Goal: Task Accomplishment & Management: Complete application form

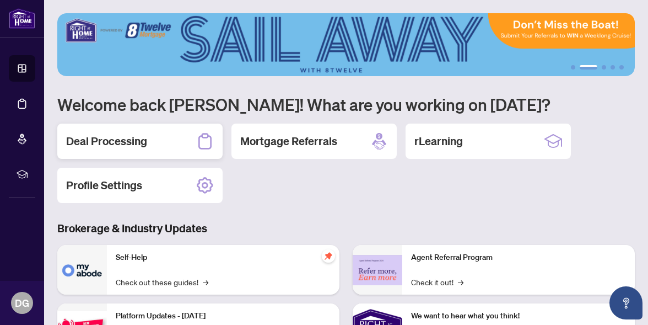
click at [119, 137] on h2 "Deal Processing" at bounding box center [106, 140] width 81 height 15
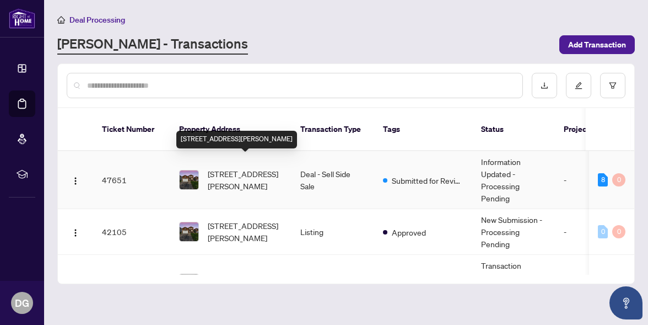
click at [231, 171] on span "29 Hersey Cres, Barrie, Ontario L4N 8P7, Canada" at bounding box center [245, 180] width 75 height 24
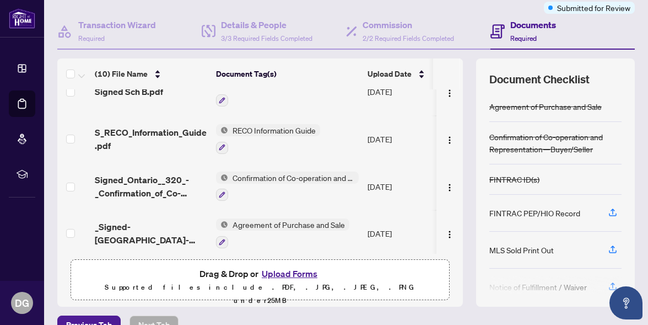
scroll to position [95, 0]
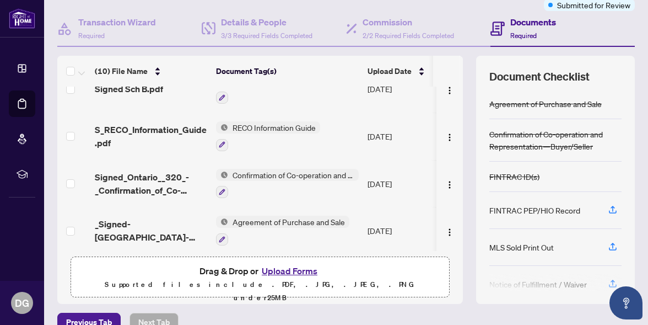
click at [289, 267] on button "Upload Forms" at bounding box center [290, 270] width 62 height 14
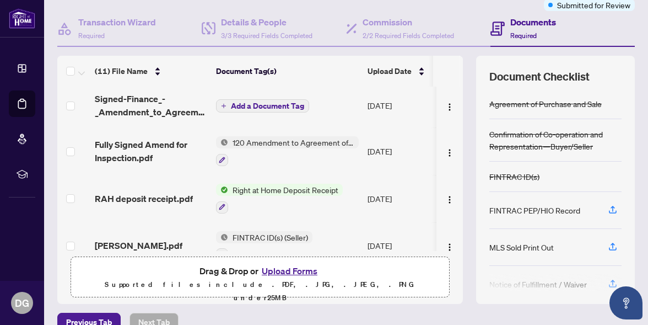
scroll to position [0, 0]
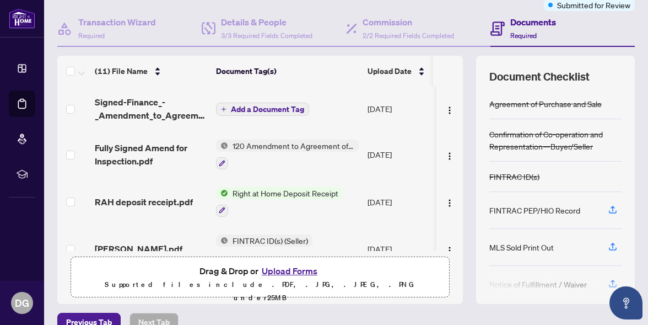
click at [249, 105] on span "Add a Document Tag" at bounding box center [267, 109] width 73 height 8
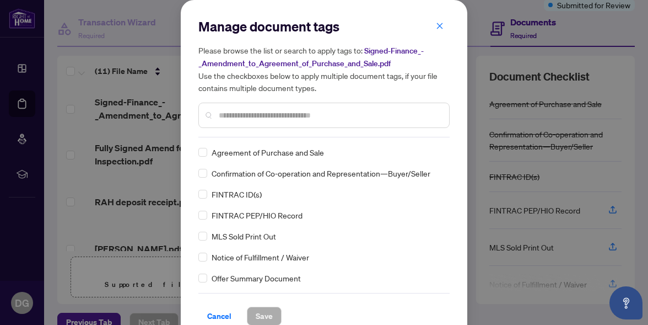
click at [235, 115] on input "text" at bounding box center [330, 115] width 222 height 12
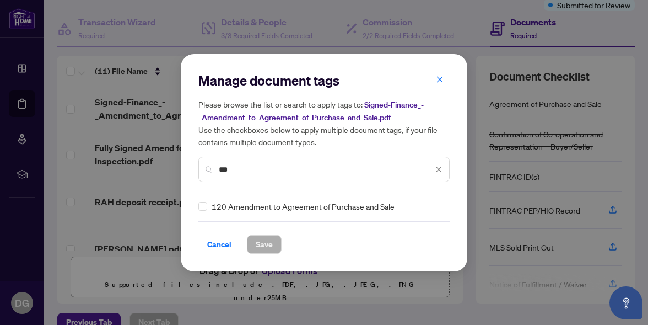
type input "***"
click at [262, 245] on span "Save" at bounding box center [264, 244] width 17 height 18
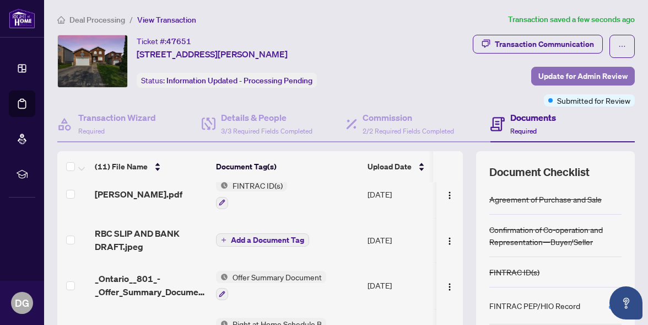
click at [569, 72] on span "Update for Admin Review" at bounding box center [583, 76] width 89 height 18
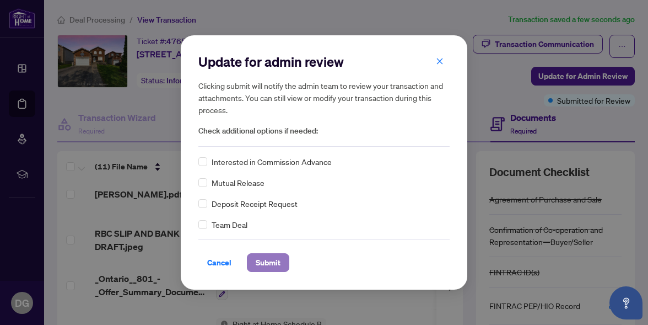
click at [258, 261] on span "Submit" at bounding box center [268, 263] width 25 height 18
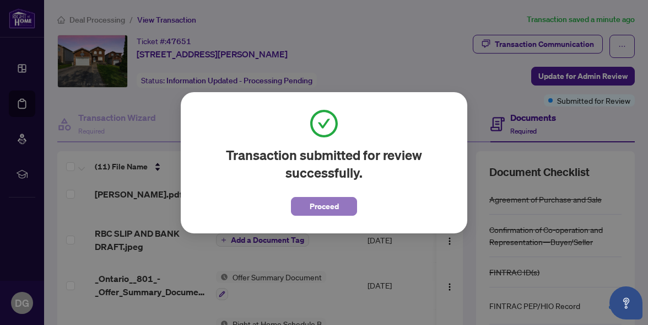
click at [316, 209] on span "Proceed" at bounding box center [324, 206] width 29 height 18
